Goal: Transaction & Acquisition: Register for event/course

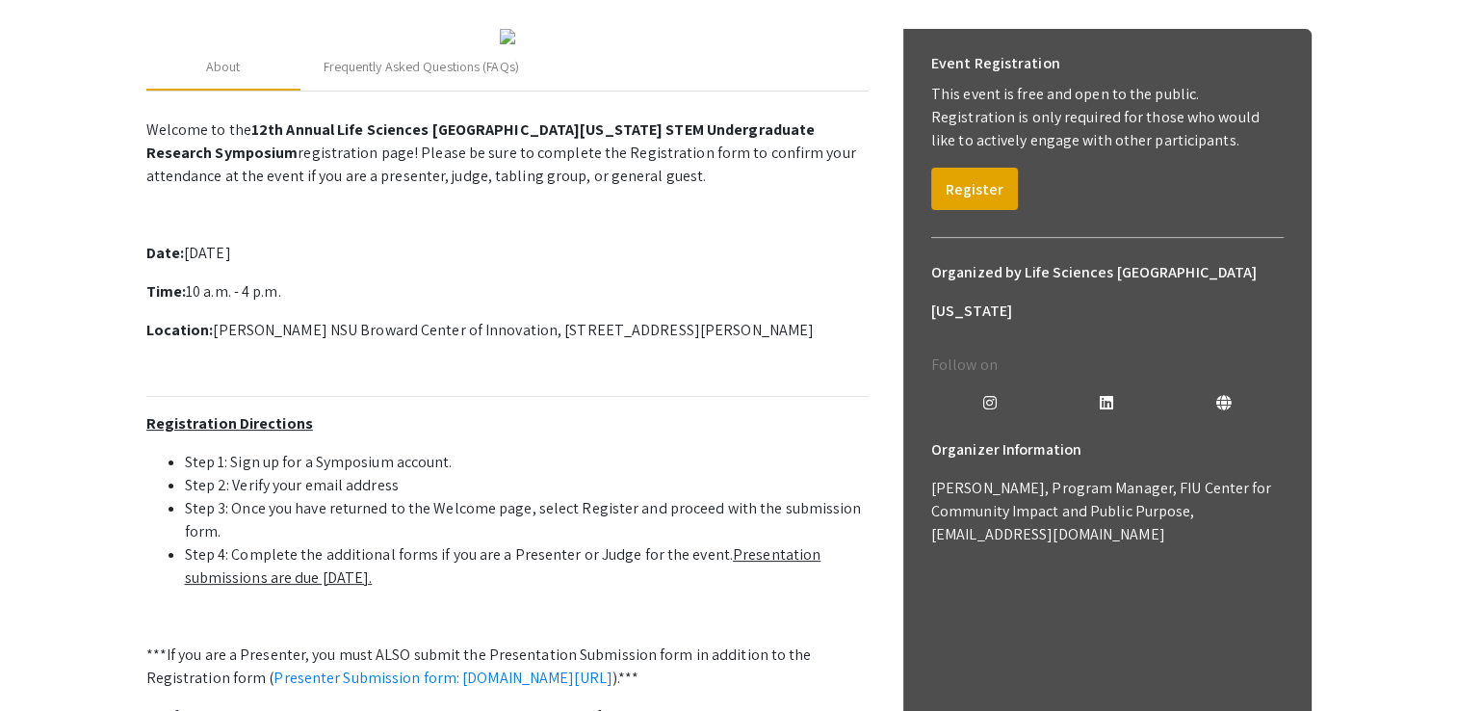
scroll to position [104, 0]
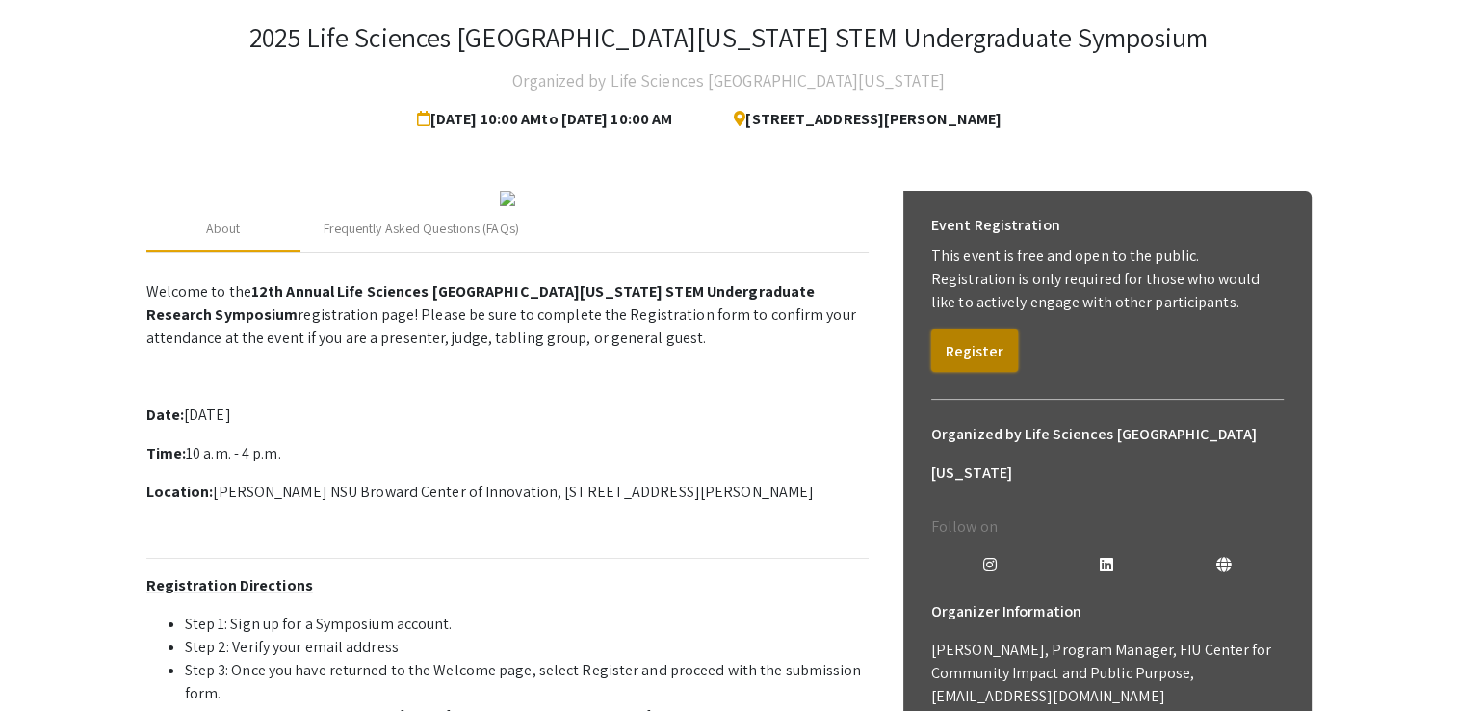
click at [950, 342] on button "Register" at bounding box center [974, 350] width 87 height 42
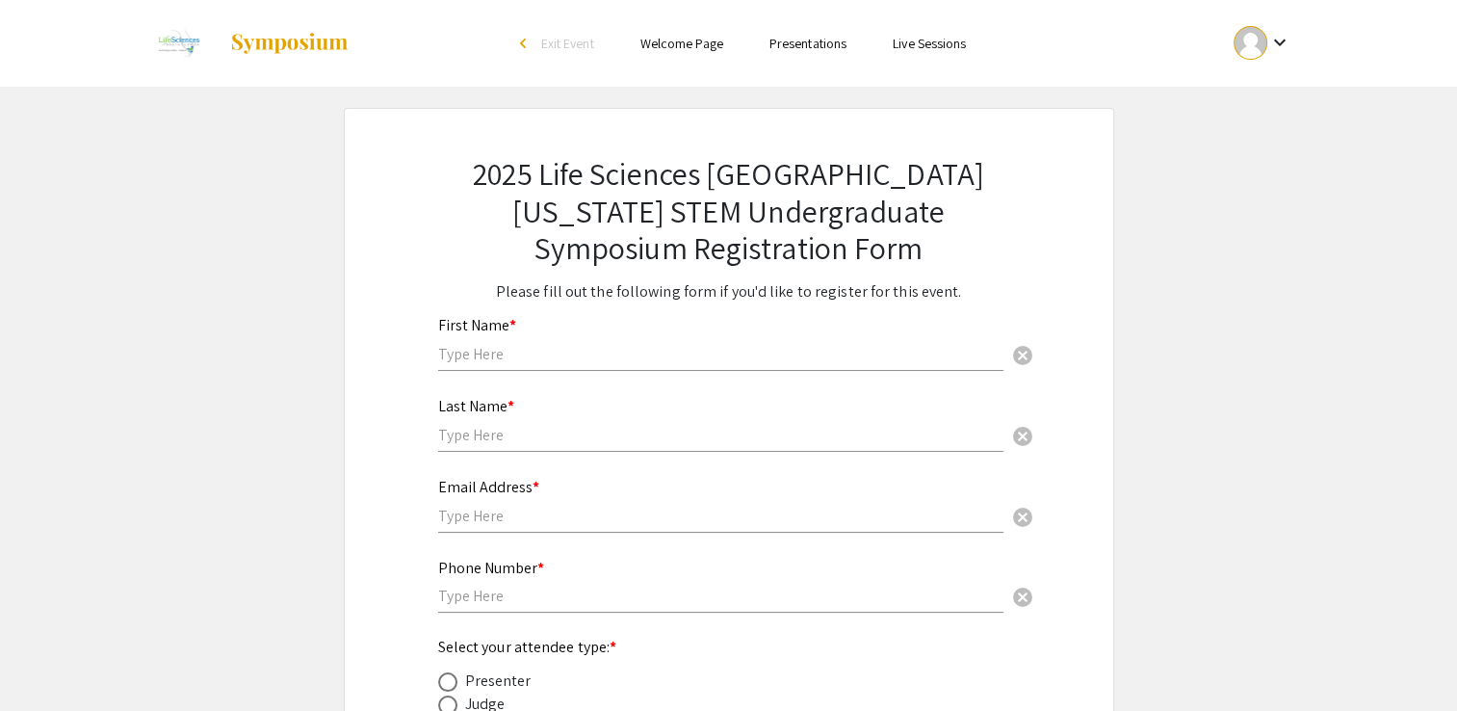
click at [761, 365] on div "First Name * cancel" at bounding box center [720, 334] width 565 height 73
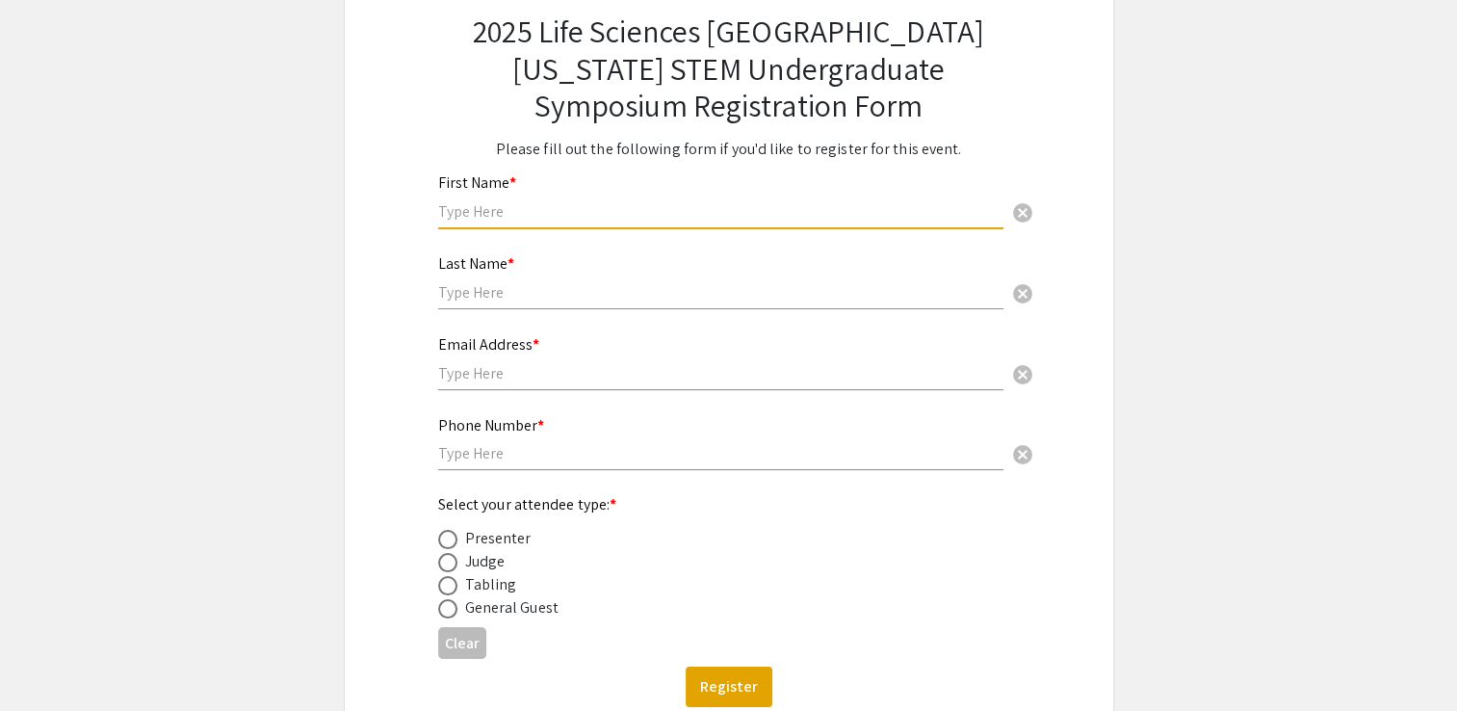
scroll to position [148, 0]
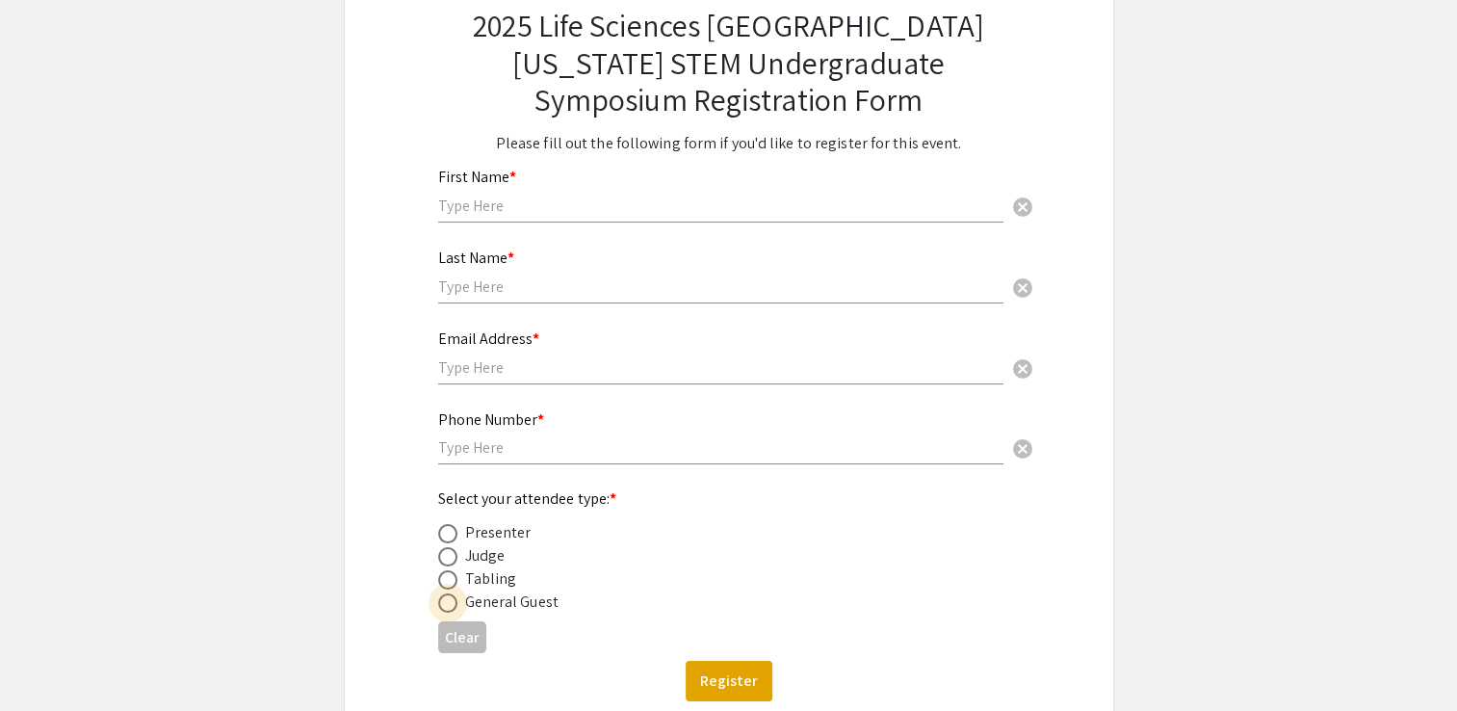
click at [451, 605] on span at bounding box center [447, 602] width 19 height 19
click at [451, 605] on input "radio" at bounding box center [447, 602] width 19 height 19
radio input "true"
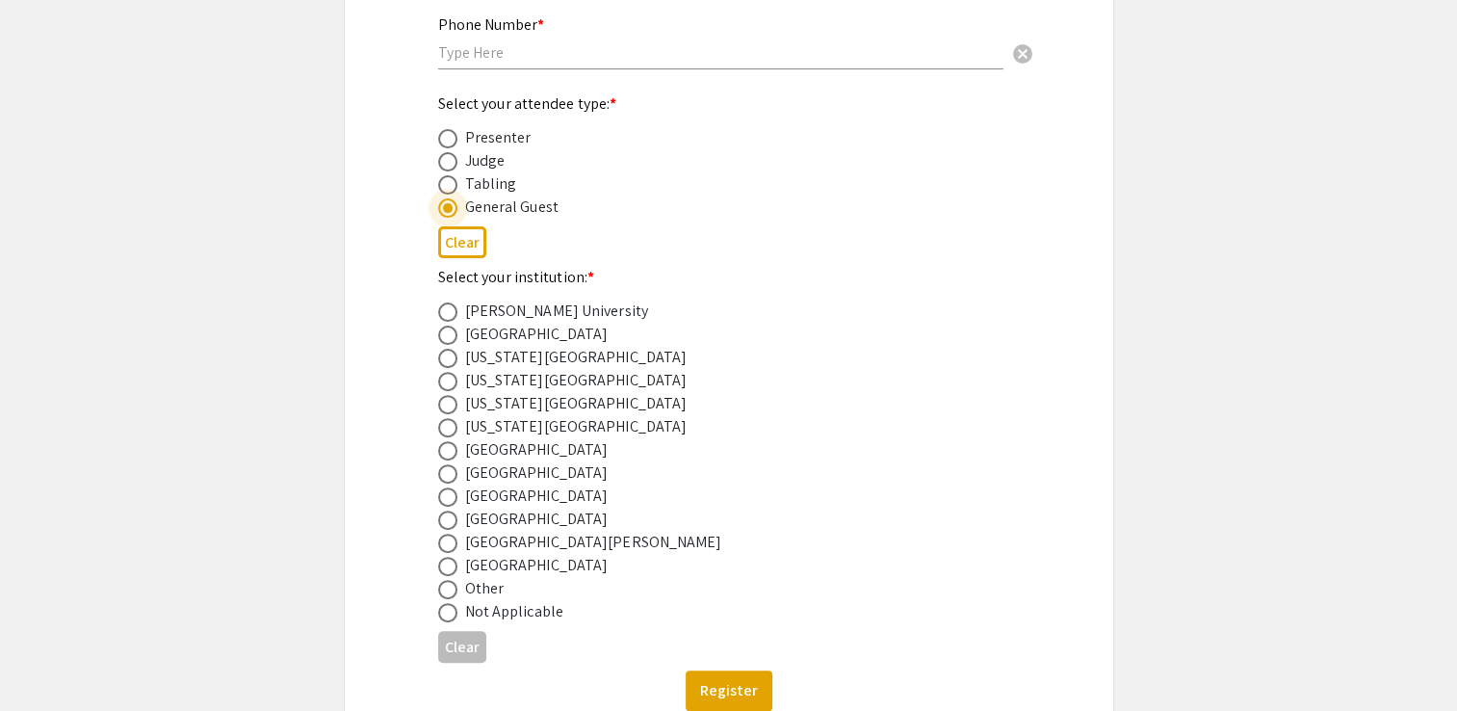
scroll to position [572, 0]
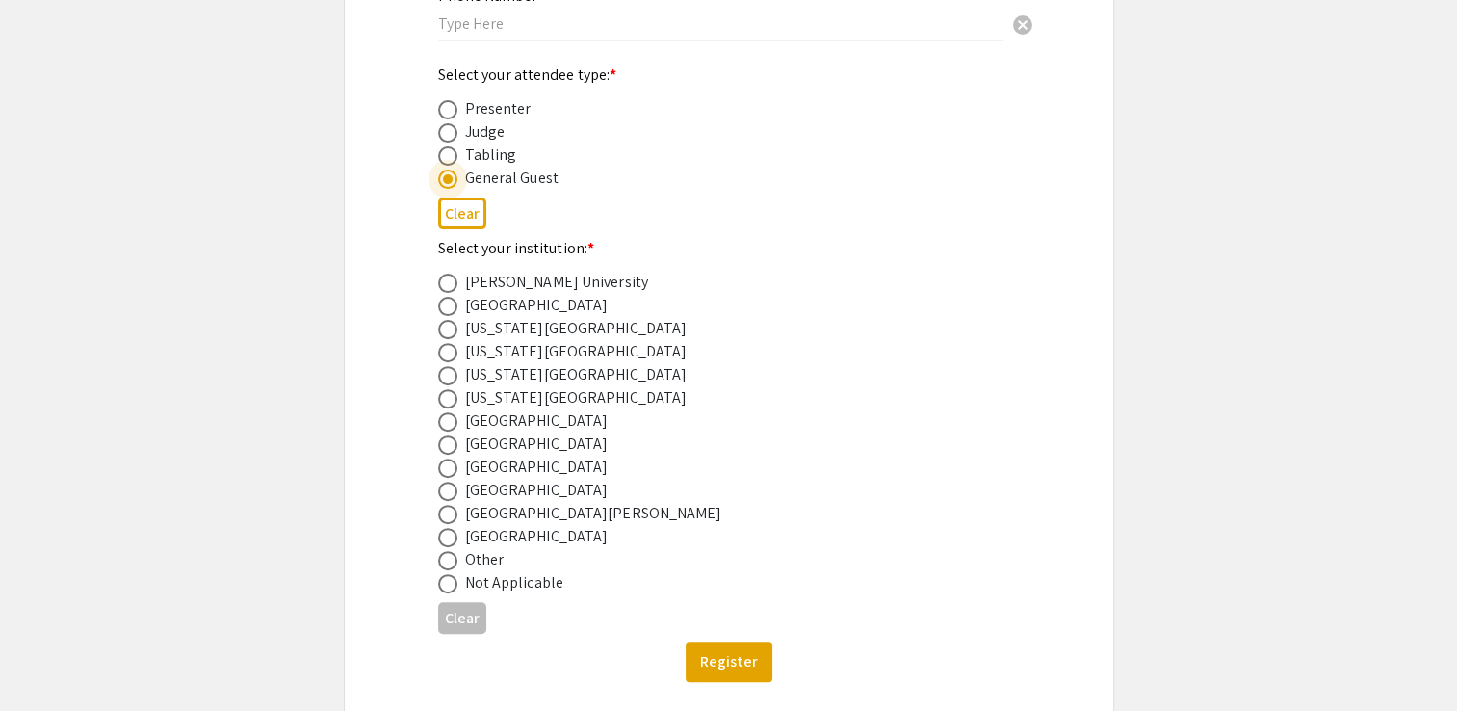
click at [445, 463] on span at bounding box center [447, 467] width 19 height 19
click at [445, 463] on input "radio" at bounding box center [447, 467] width 19 height 19
radio input "true"
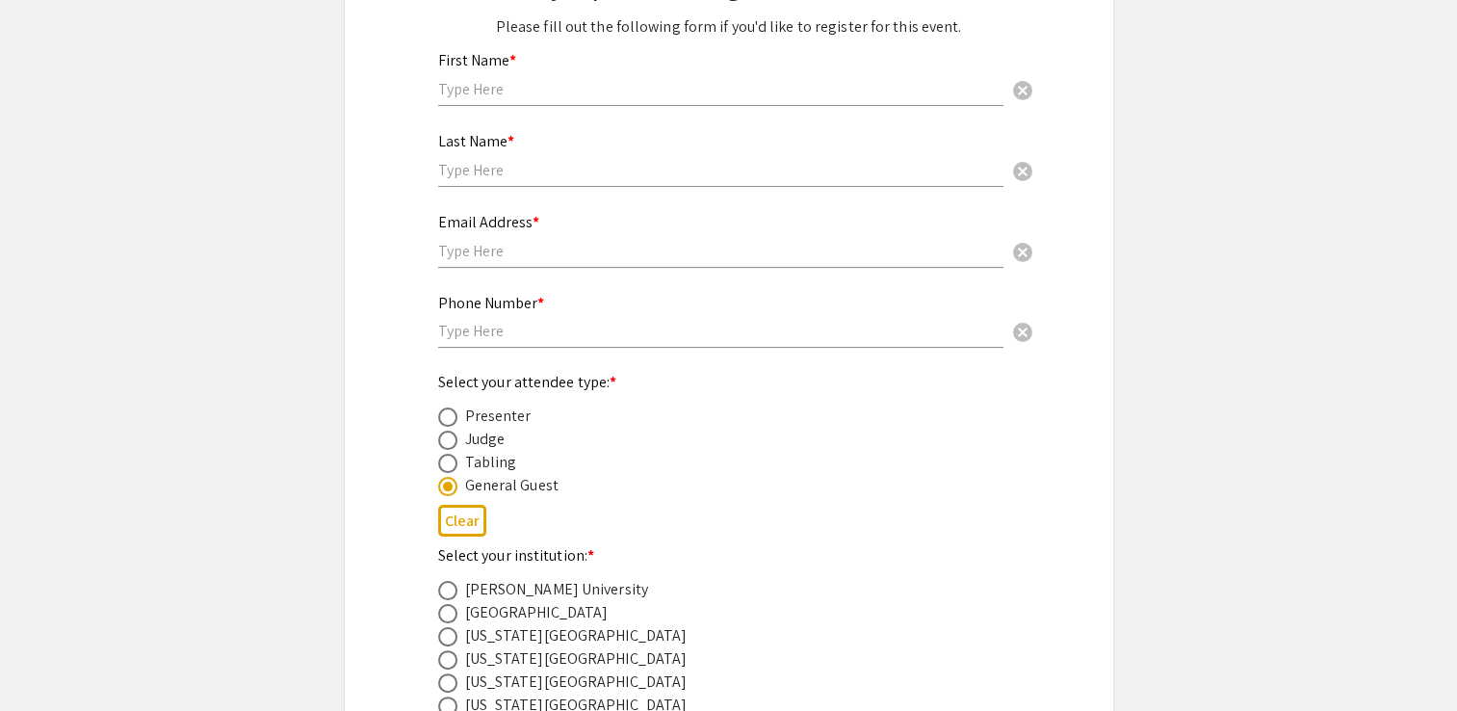
scroll to position [81, 0]
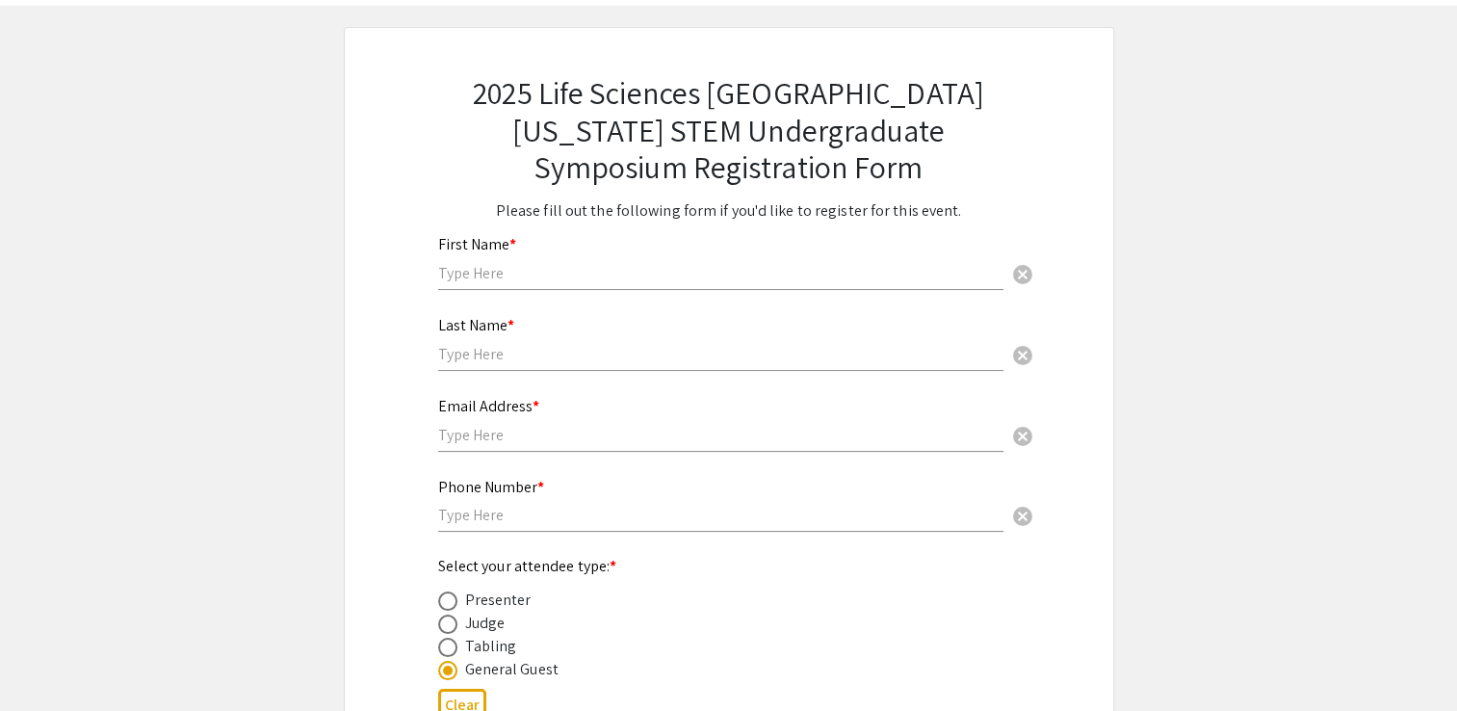
click at [480, 263] on input "text" at bounding box center [720, 273] width 565 height 20
type input "[PERSON_NAME]"
click at [495, 365] on div "Last Name * cancel" at bounding box center [720, 334] width 565 height 73
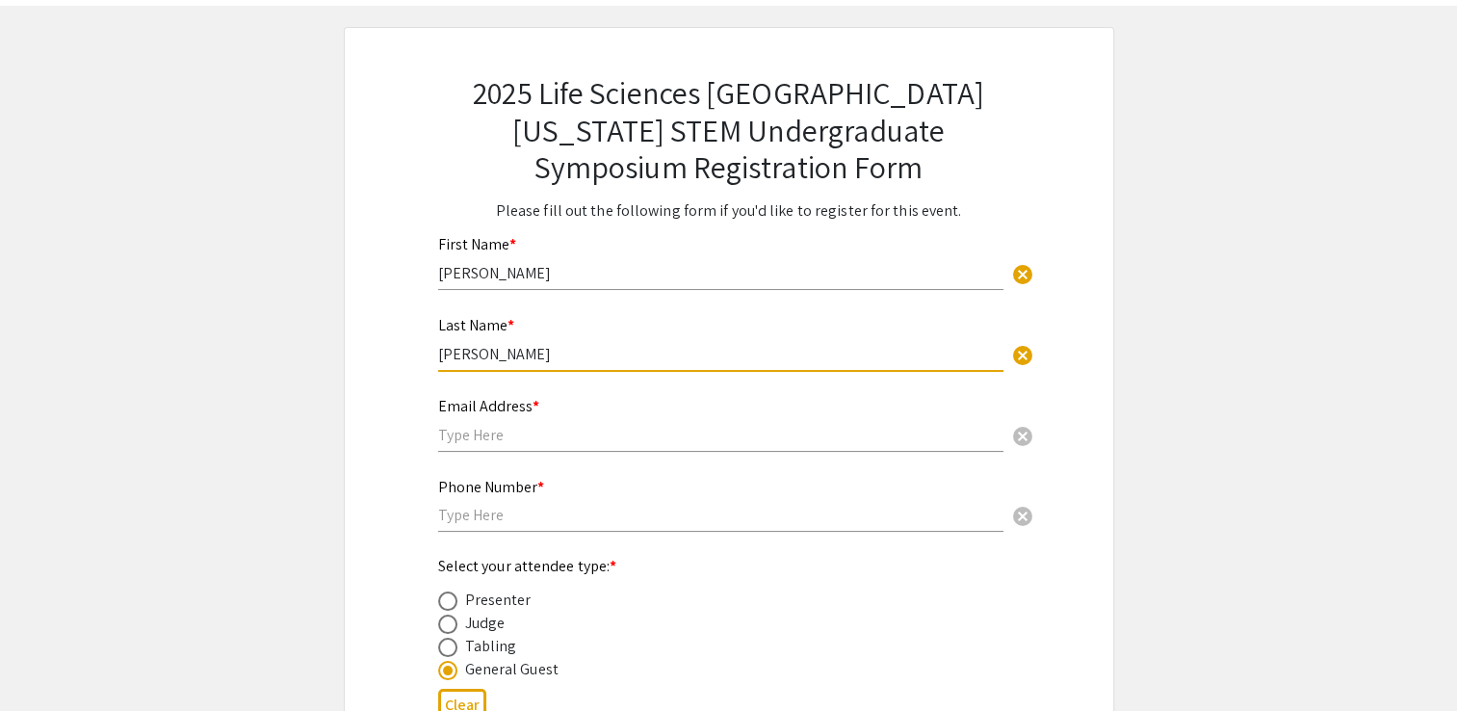
type input "[PERSON_NAME]"
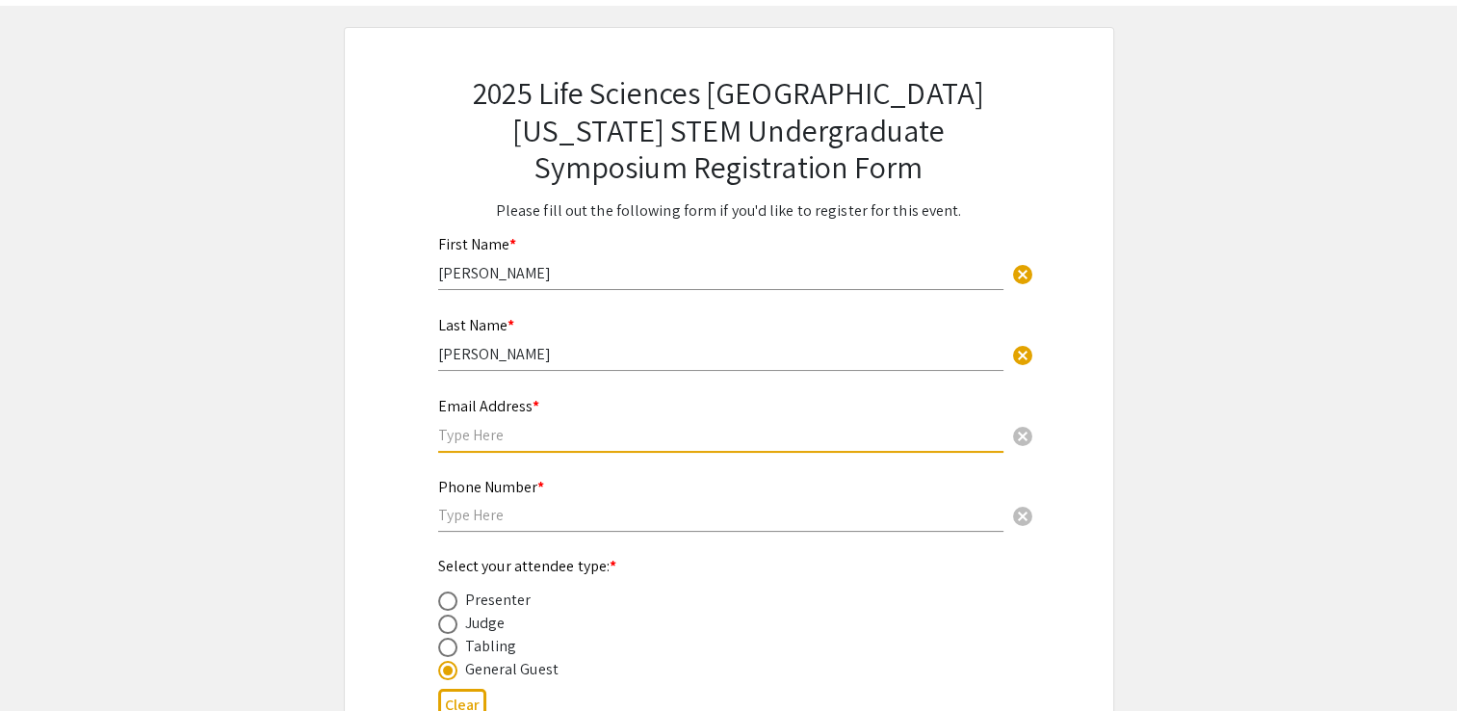
click at [474, 434] on input "text" at bounding box center [720, 435] width 565 height 20
type input "[PERSON_NAME][EMAIL_ADDRESS][DOMAIN_NAME]"
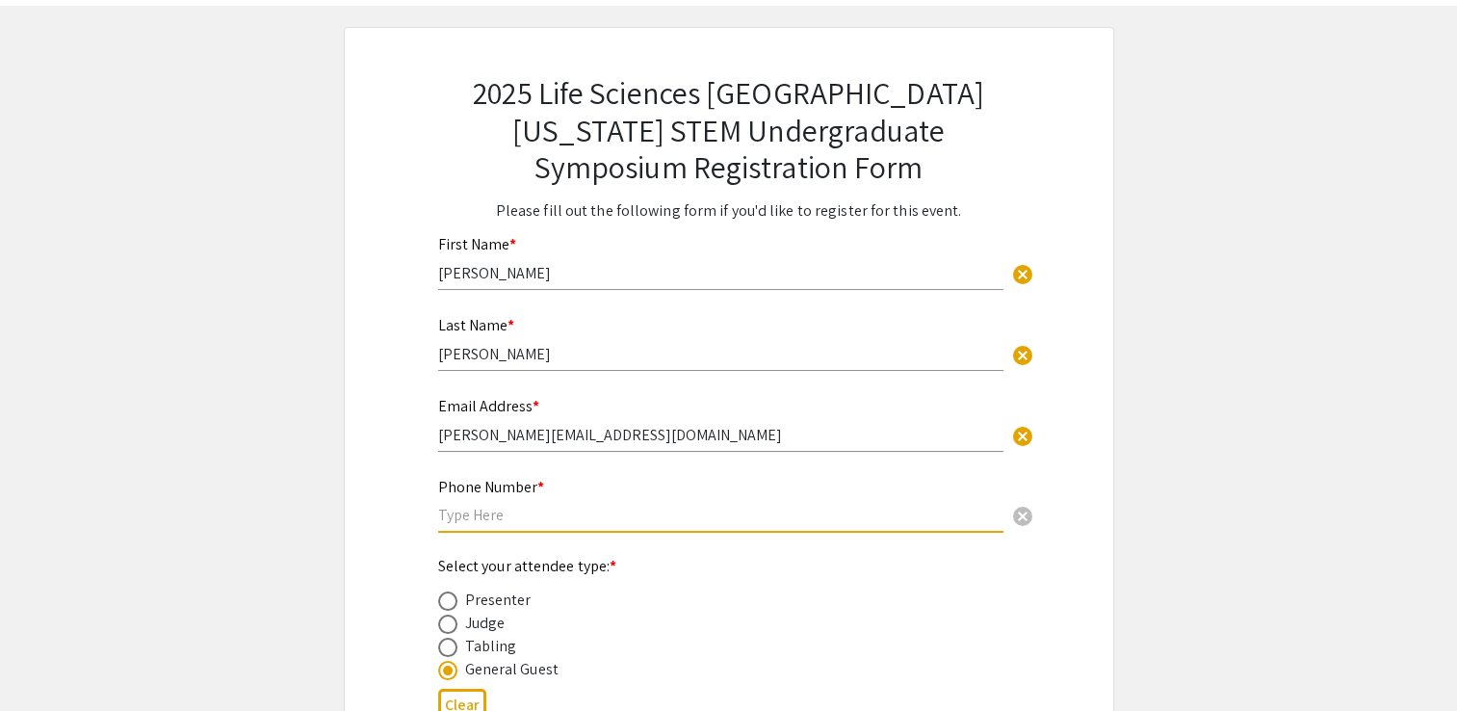
click at [468, 517] on input "text" at bounding box center [720, 515] width 565 height 20
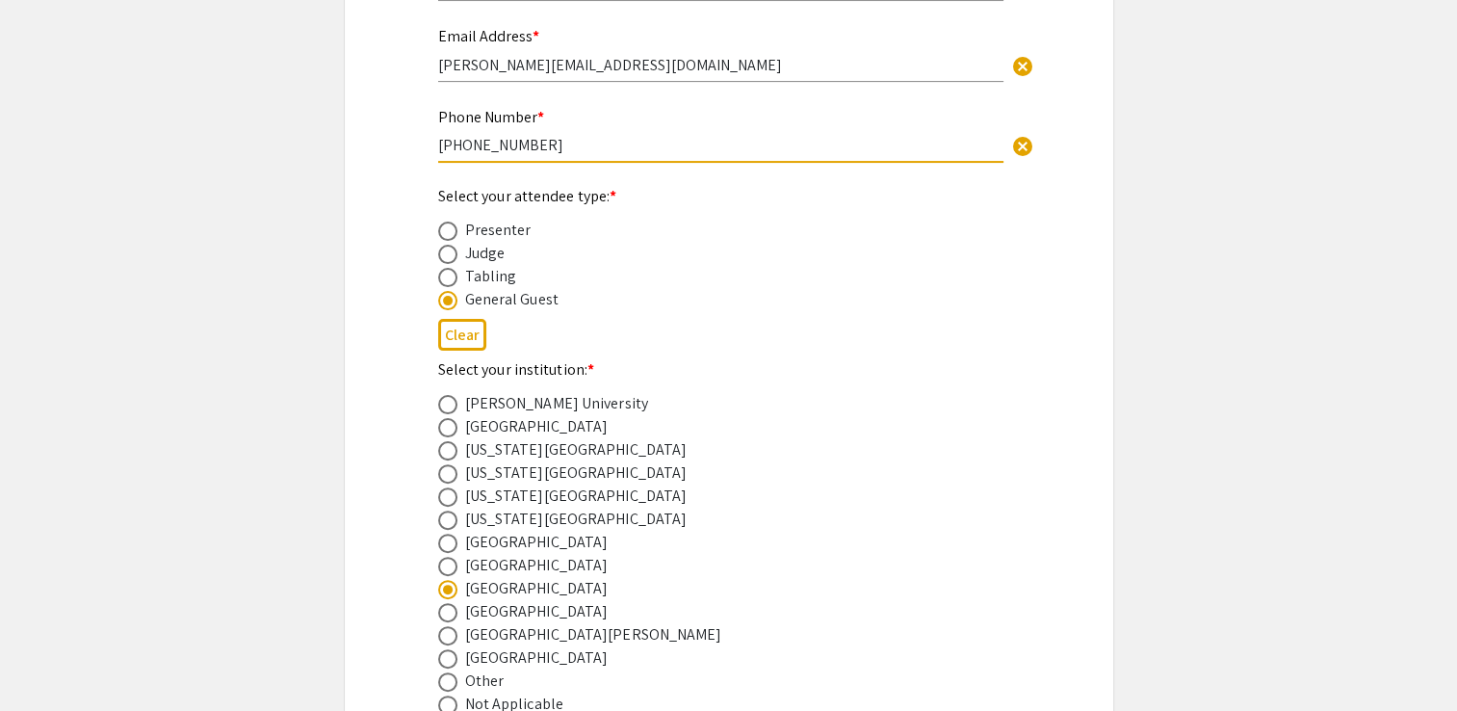
scroll to position [683, 0]
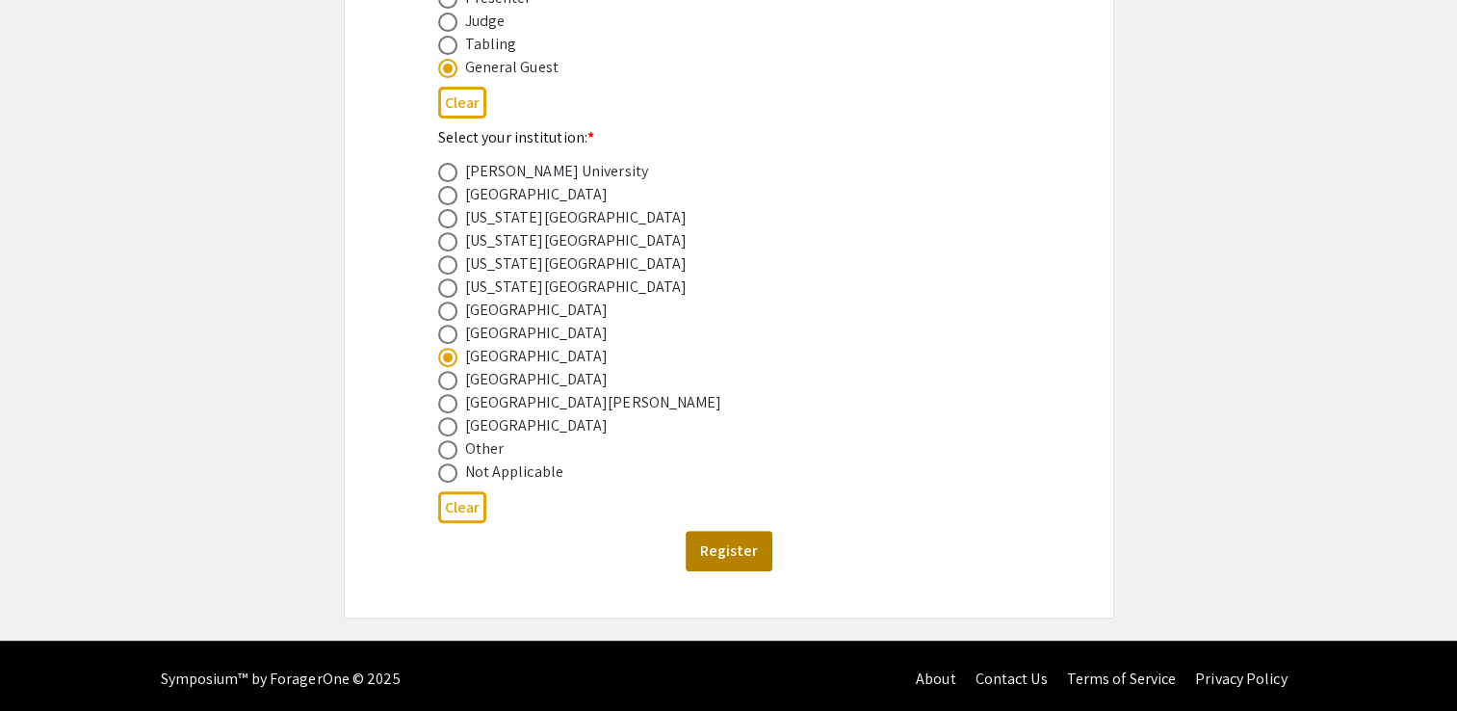
type input "[PHONE_NUMBER]"
click at [705, 541] on button "Register" at bounding box center [729, 551] width 87 height 40
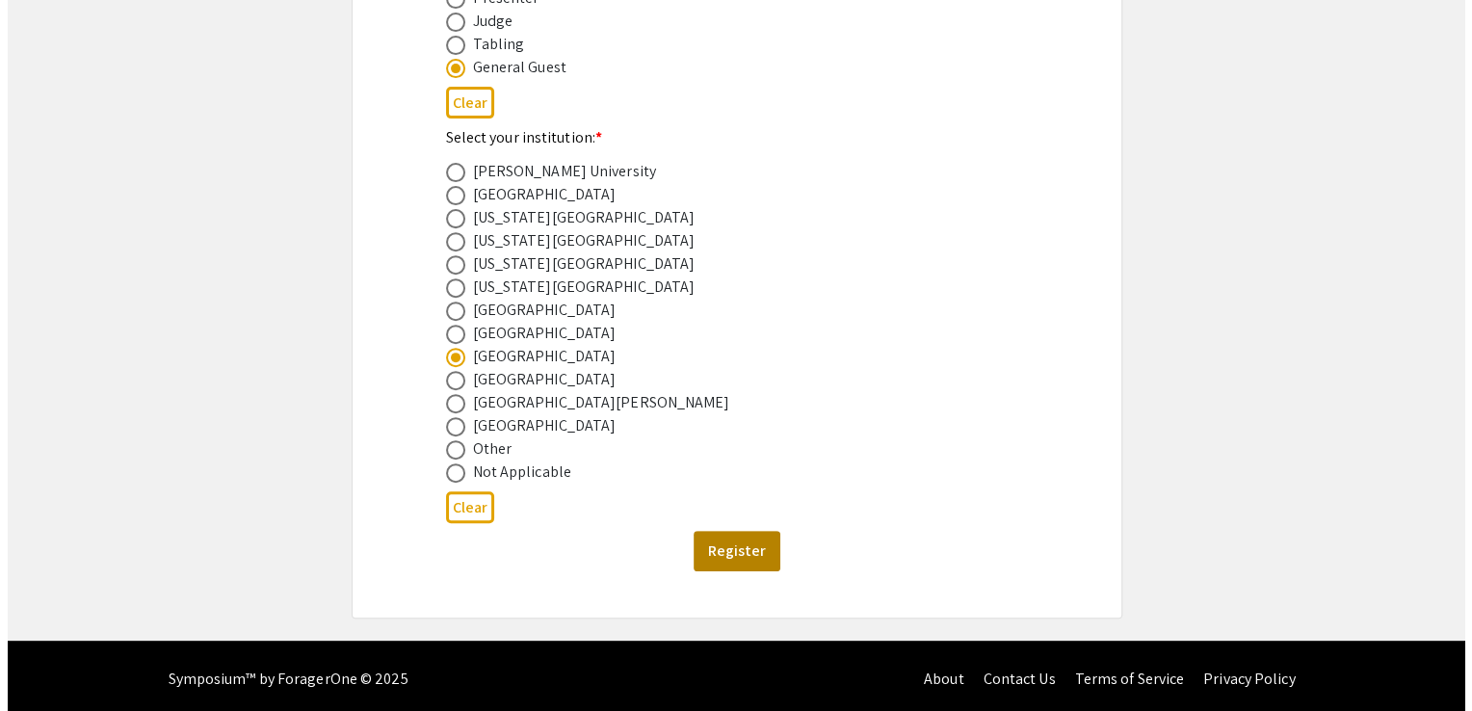
scroll to position [0, 0]
